Goal: Find specific page/section: Find specific page/section

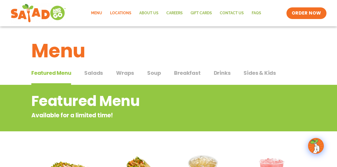
click at [126, 16] on link "Locations" at bounding box center [120, 13] width 29 height 12
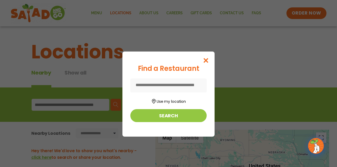
click at [157, 86] on input at bounding box center [169, 85] width 76 height 14
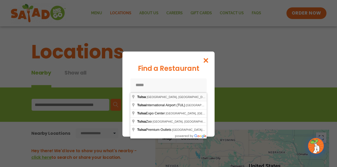
type input "**********"
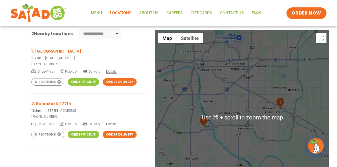
scroll to position [100, 0]
